Goal: Information Seeking & Learning: Find specific fact

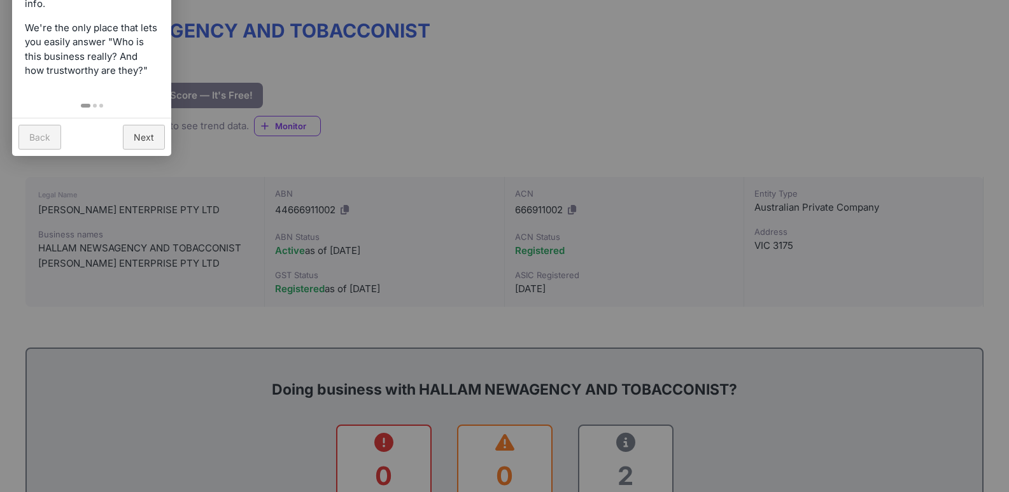
scroll to position [191, 0]
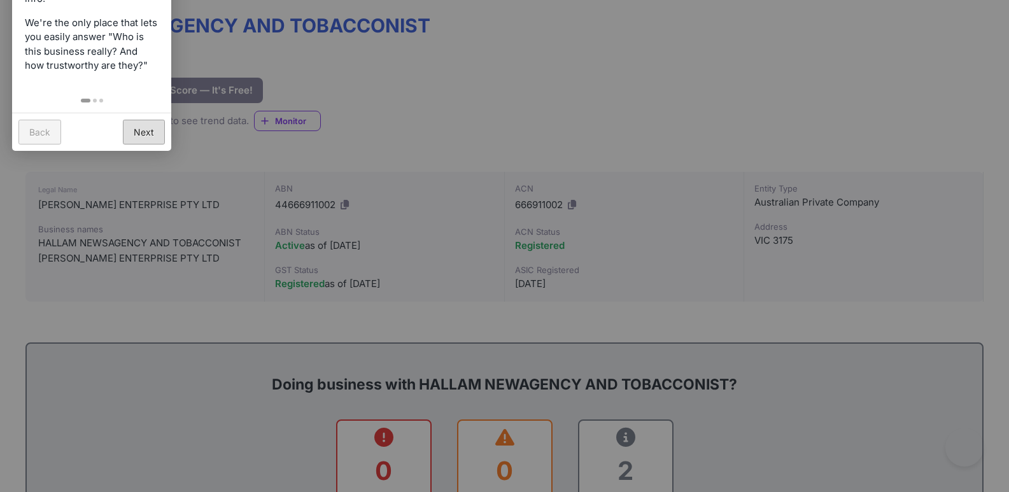
click at [143, 143] on link "Next" at bounding box center [144, 132] width 42 height 25
click at [143, 143] on div at bounding box center [504, 246] width 1009 height 492
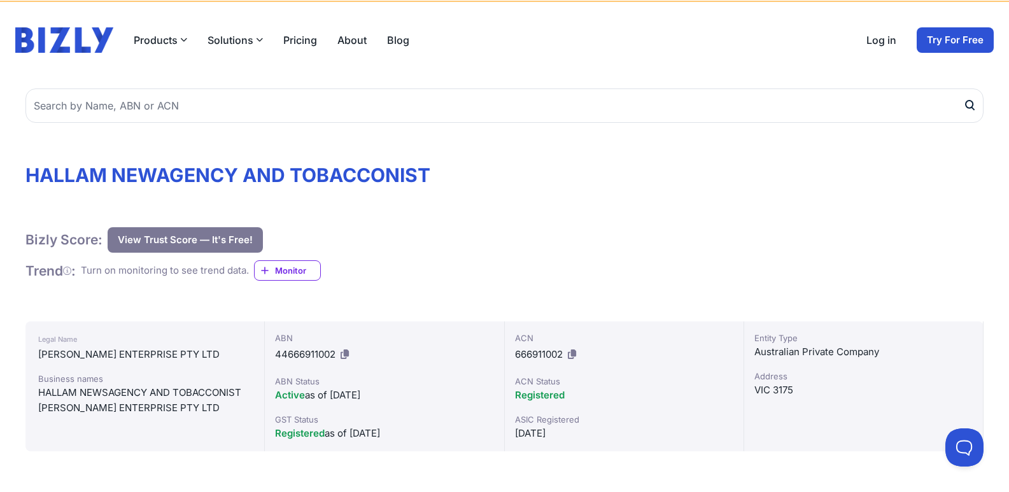
scroll to position [64, 0]
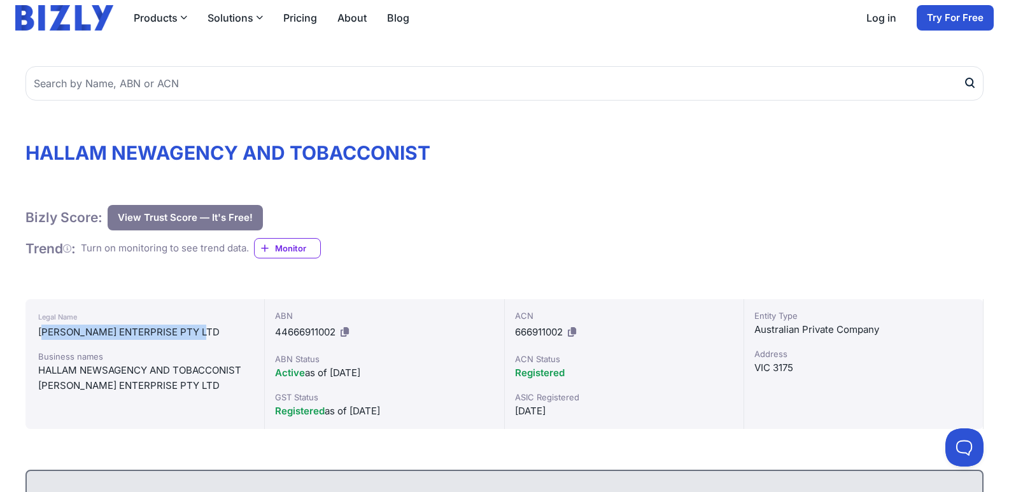
drag, startPoint x: 210, startPoint y: 332, endPoint x: 42, endPoint y: 336, distance: 168.1
click at [42, 336] on div "[PERSON_NAME] ENTERPRISE PTY LTD" at bounding box center [144, 332] width 213 height 15
click at [46, 327] on div "[PERSON_NAME] ENTERPRISE PTY LTD" at bounding box center [144, 332] width 213 height 15
drag, startPoint x: 36, startPoint y: 331, endPoint x: 215, endPoint y: 334, distance: 178.9
click at [215, 334] on div "Legal Name [PERSON_NAME] ENTERPRISE PTY LTD Business names HALLAM NEWSAGENCY AN…" at bounding box center [144, 364] width 239 height 130
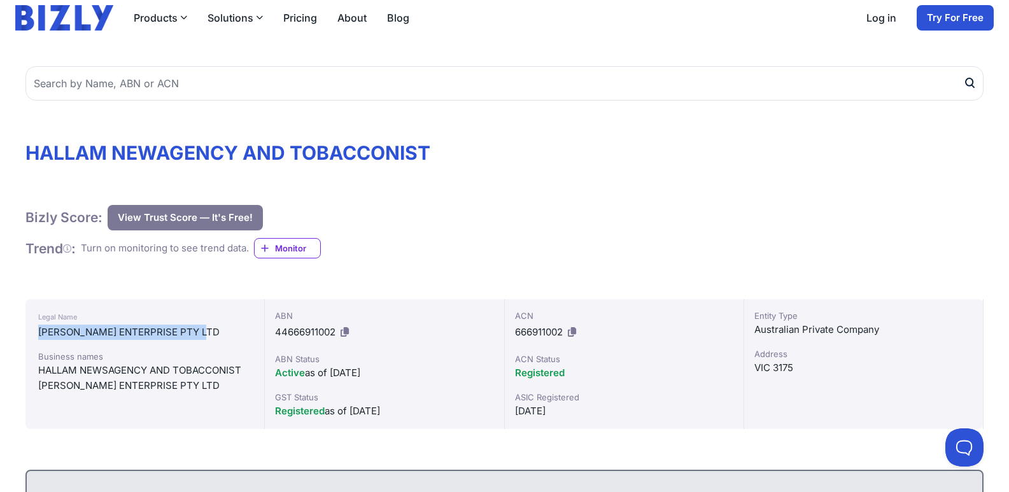
copy div "[PERSON_NAME] ENTERPRISE PTY LTD"
